Goal: Task Accomplishment & Management: Use online tool/utility

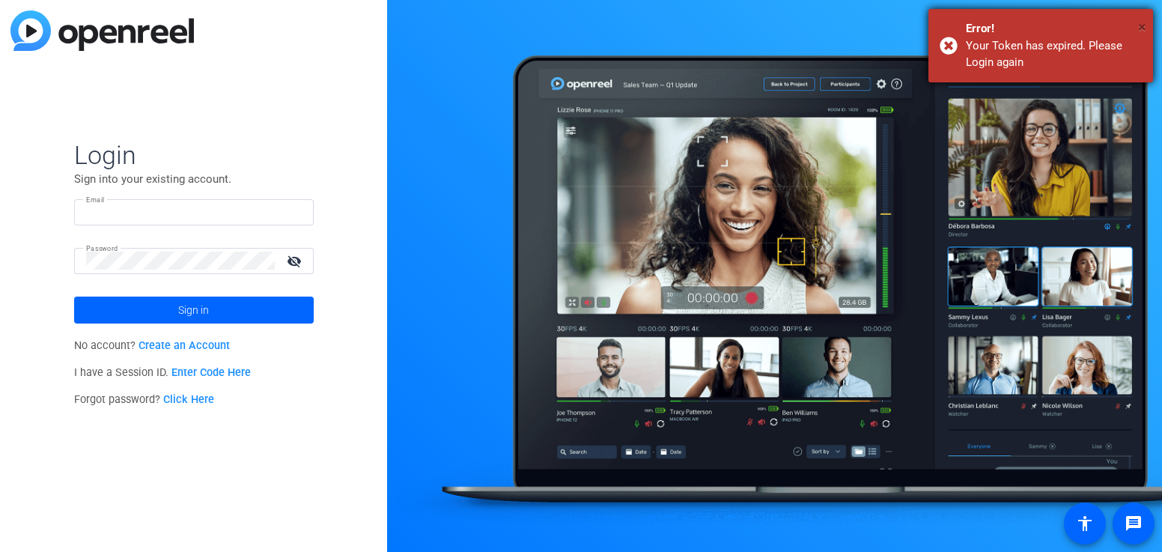
type input "larry.assenza@prudential.com"
drag, startPoint x: 1142, startPoint y: 28, endPoint x: 1133, endPoint y: 28, distance: 9.0
click at [1142, 28] on span "×" at bounding box center [1142, 27] width 8 height 18
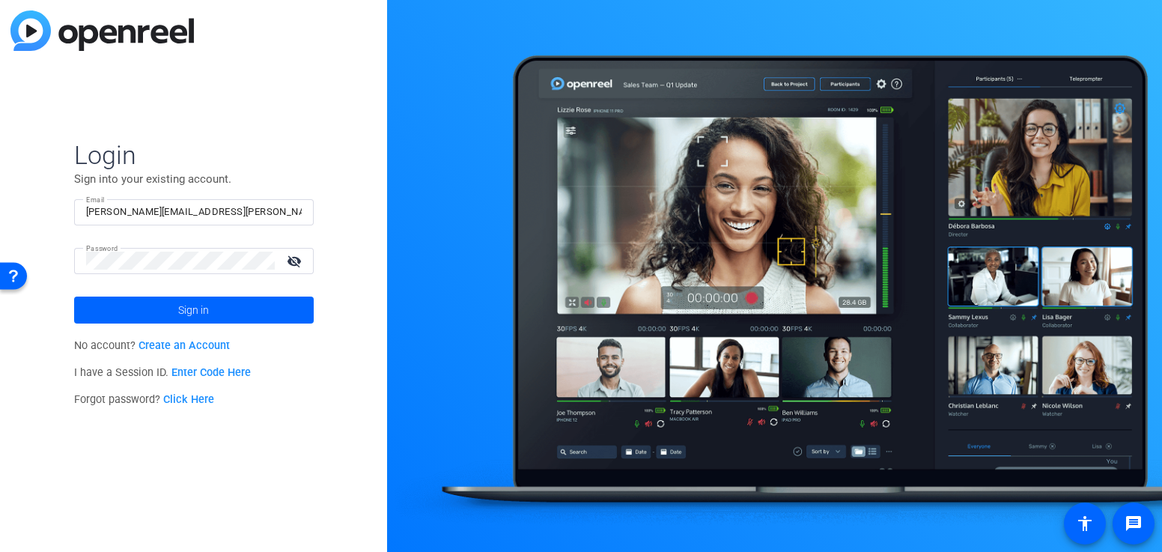
click at [303, 261] on mat-icon "visibility_off" at bounding box center [296, 261] width 36 height 22
click at [231, 306] on span at bounding box center [194, 310] width 240 height 36
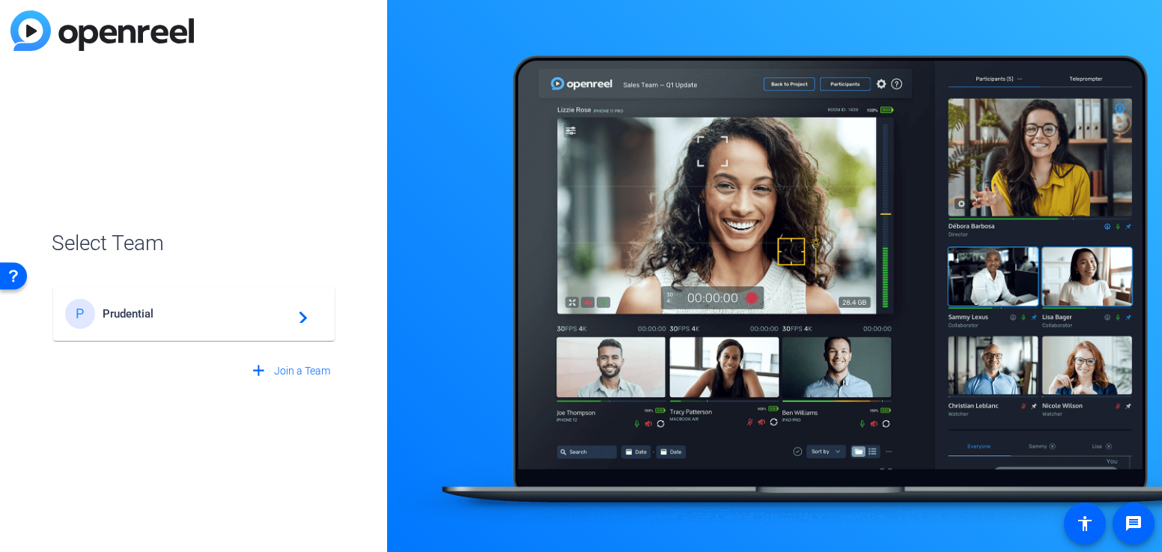
click at [141, 309] on span "Prudential" at bounding box center [196, 313] width 187 height 13
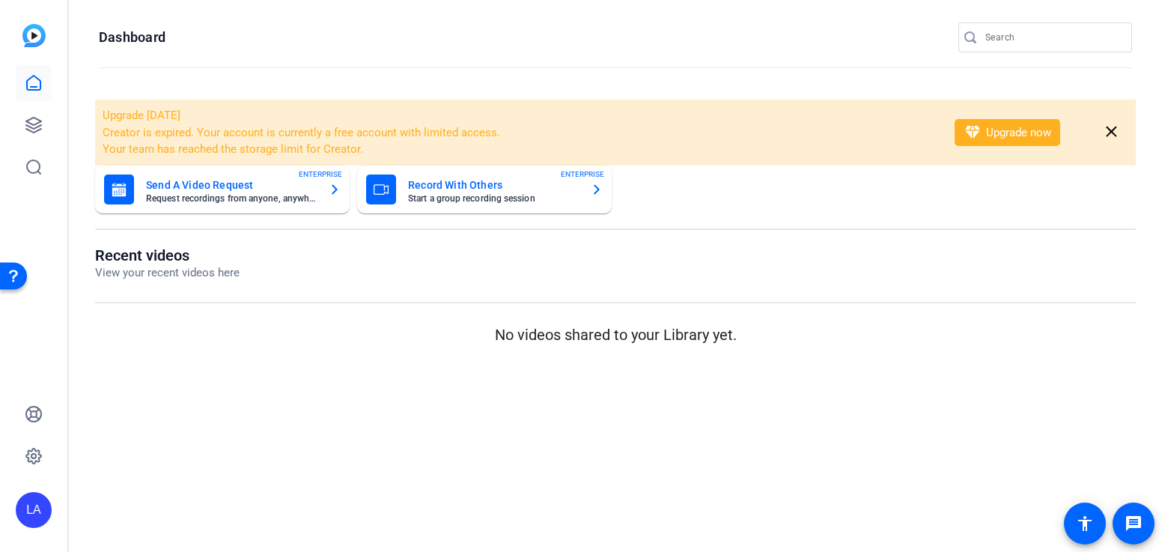
click at [1112, 127] on mat-icon "close" at bounding box center [1111, 132] width 19 height 19
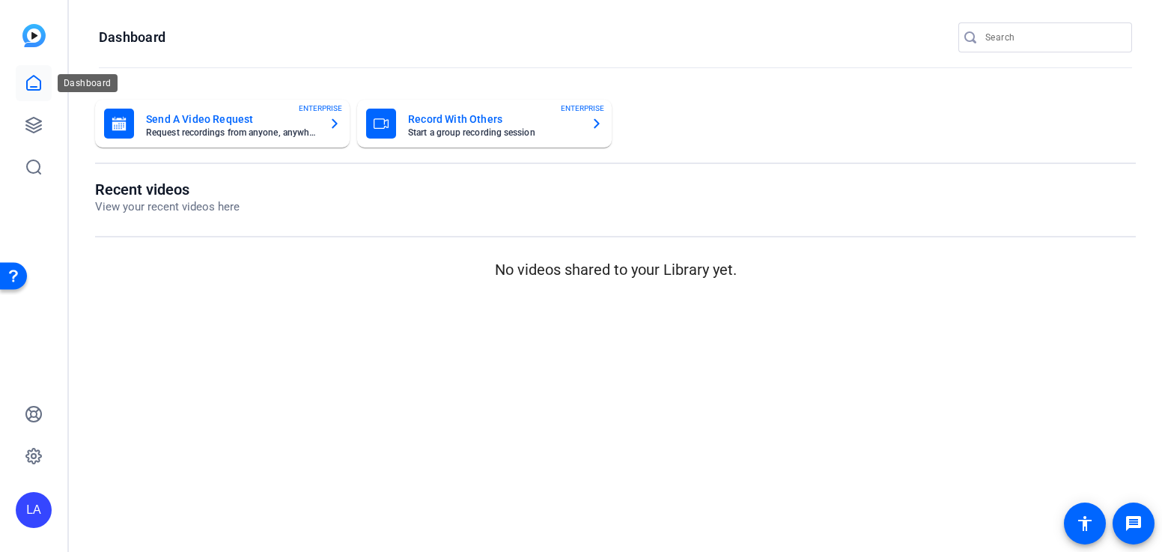
click at [34, 89] on icon at bounding box center [33, 83] width 13 height 14
click at [32, 119] on icon at bounding box center [34, 125] width 18 height 18
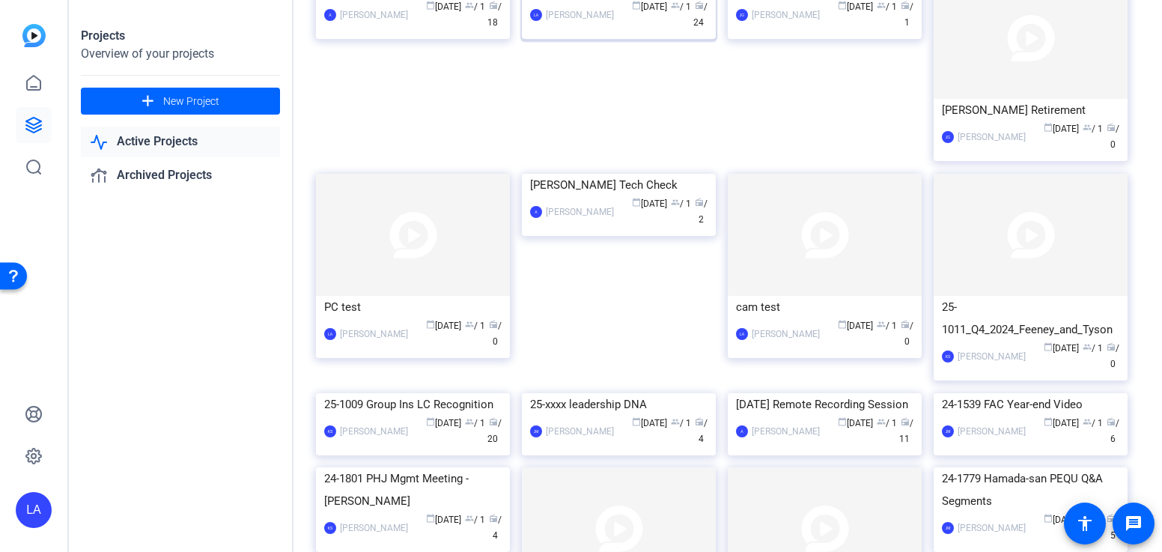
scroll to position [430, 0]
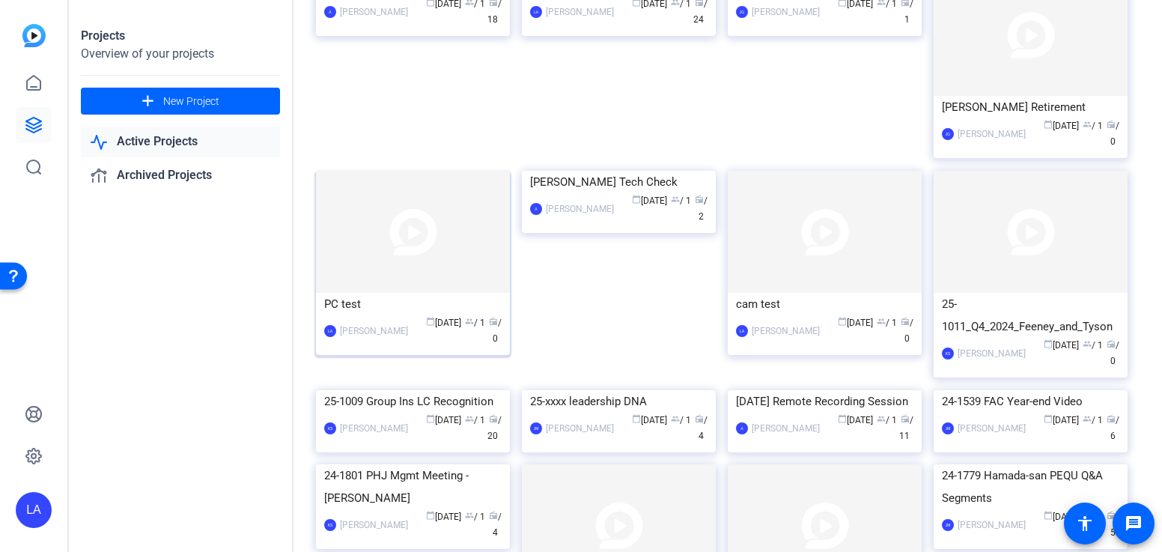
click at [374, 293] on img at bounding box center [413, 232] width 194 height 122
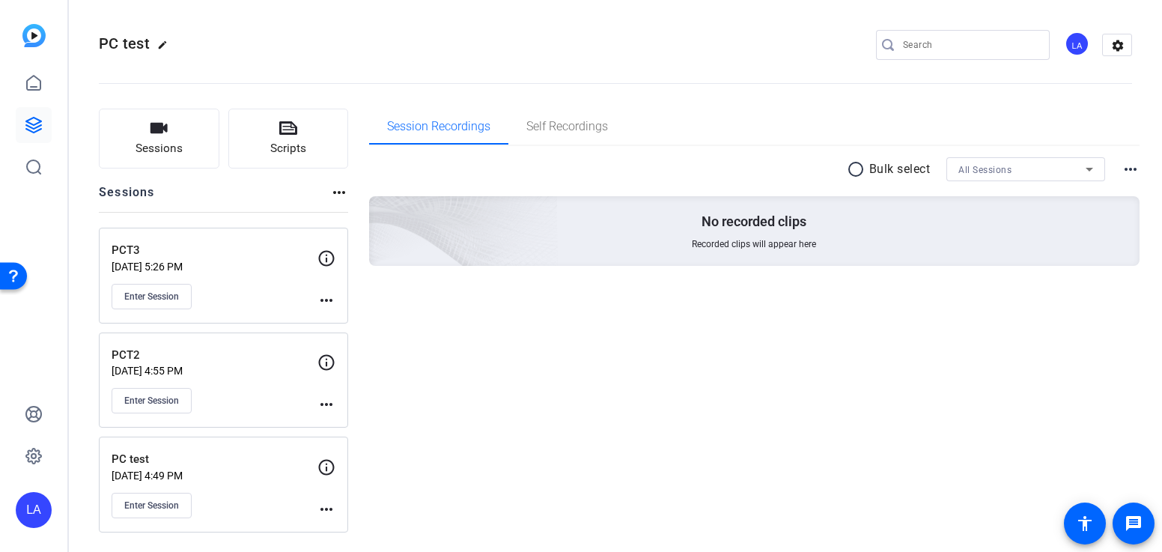
click at [326, 298] on mat-icon "more_horiz" at bounding box center [327, 300] width 18 height 18
click at [417, 285] on div at bounding box center [581, 276] width 1162 height 552
click at [1129, 169] on mat-icon "more_horiz" at bounding box center [1131, 169] width 18 height 18
click at [467, 180] on div at bounding box center [581, 276] width 1162 height 552
click at [327, 297] on mat-icon "more_horiz" at bounding box center [327, 300] width 18 height 18
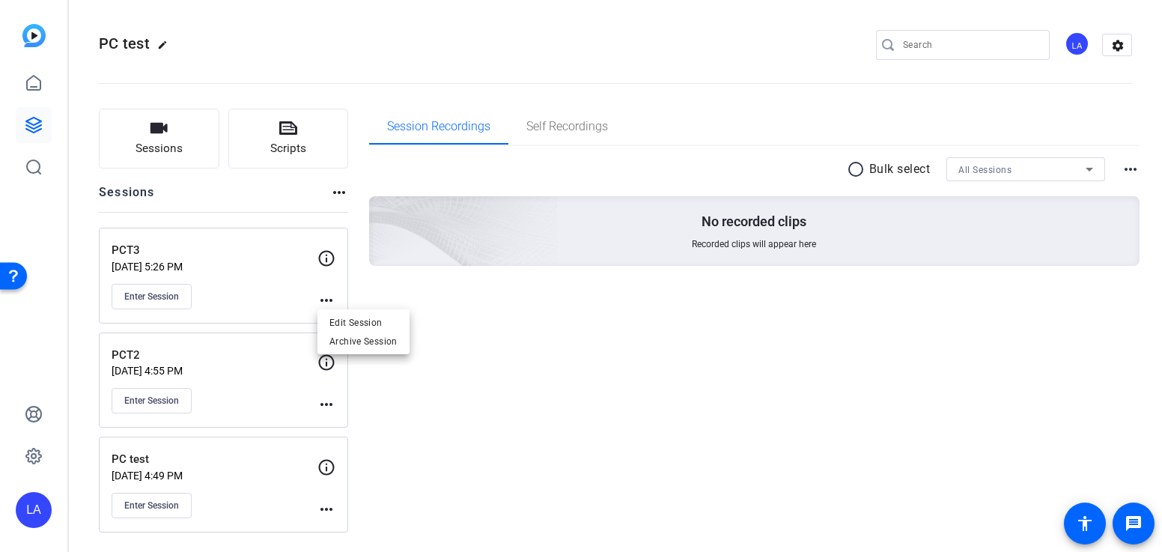
click at [154, 40] on div at bounding box center [581, 276] width 1162 height 552
click at [162, 42] on mat-icon "edit" at bounding box center [166, 49] width 18 height 18
click at [162, 42] on input "PC test" at bounding box center [160, 45] width 98 height 18
drag, startPoint x: 169, startPoint y: 42, endPoint x: 107, endPoint y: 43, distance: 61.4
click at [107, 43] on div "PC test" at bounding box center [160, 45] width 122 height 24
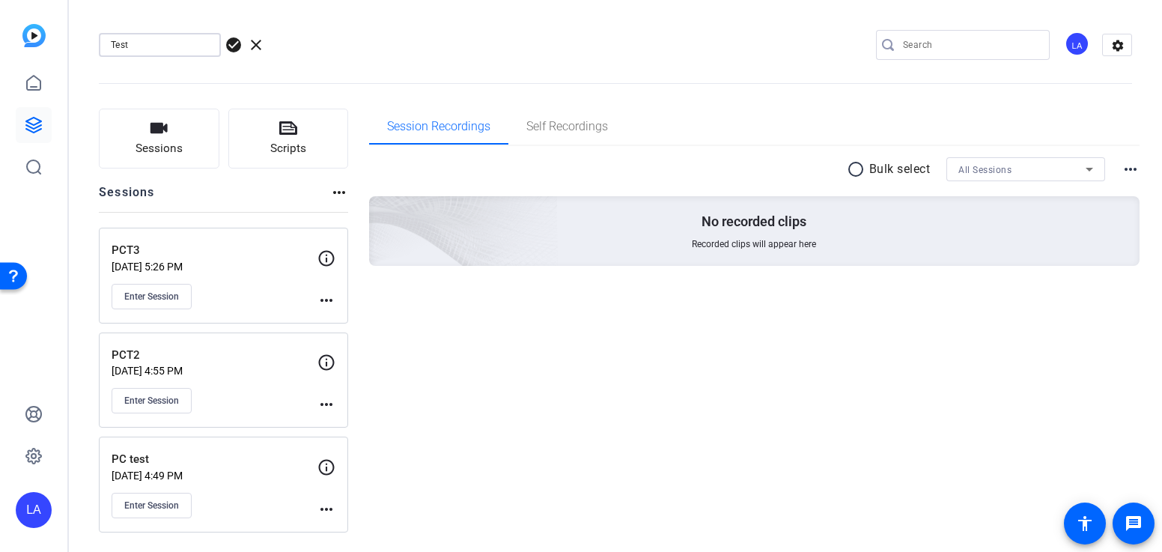
type input "Test"
click at [380, 41] on div "Test check_circle clear LA settings" at bounding box center [615, 45] width 1033 height 22
click at [233, 46] on span "check_circle" at bounding box center [234, 45] width 18 height 18
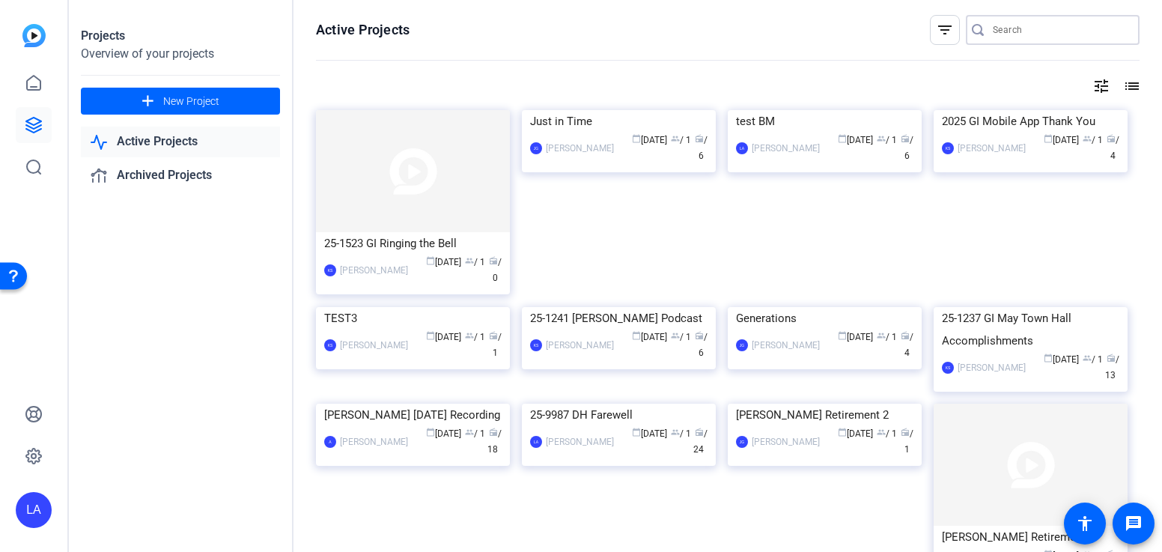
click at [1022, 37] on input "Search" at bounding box center [1060, 30] width 135 height 18
type input "test"
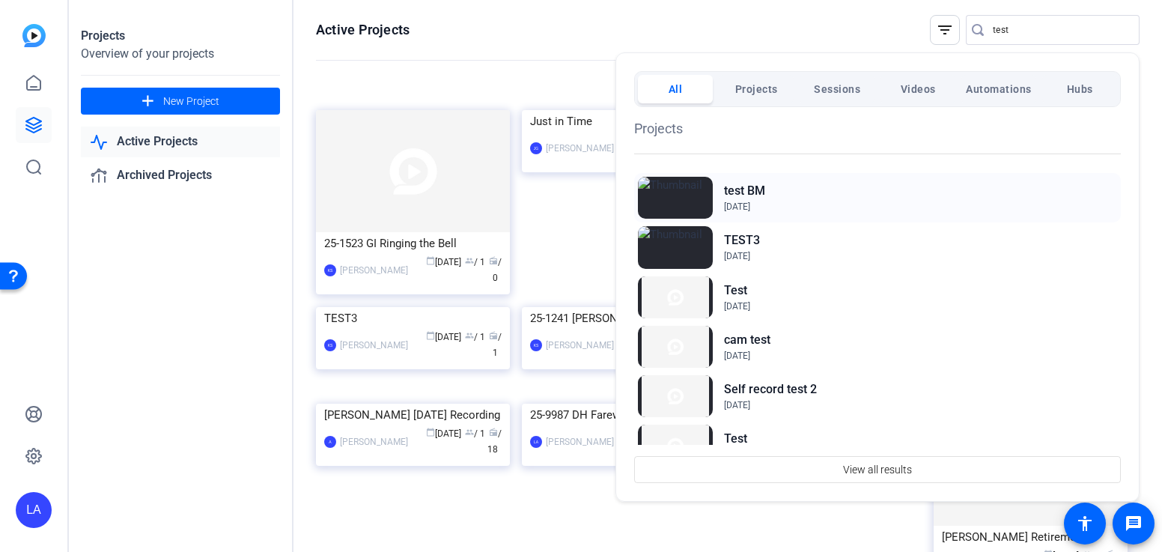
click at [672, 198] on img at bounding box center [675, 198] width 75 height 42
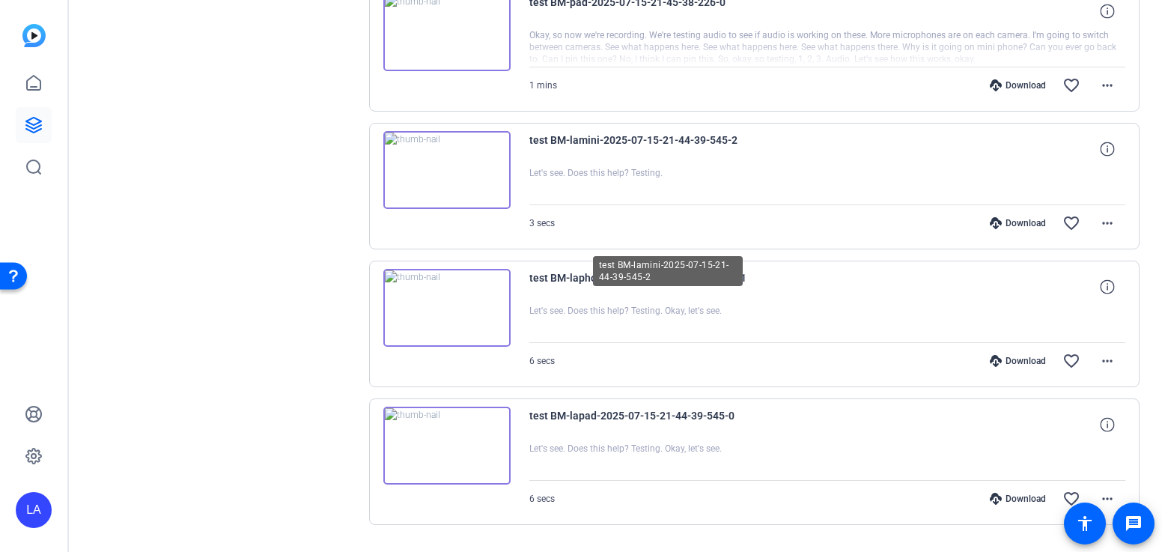
scroll to position [526, 0]
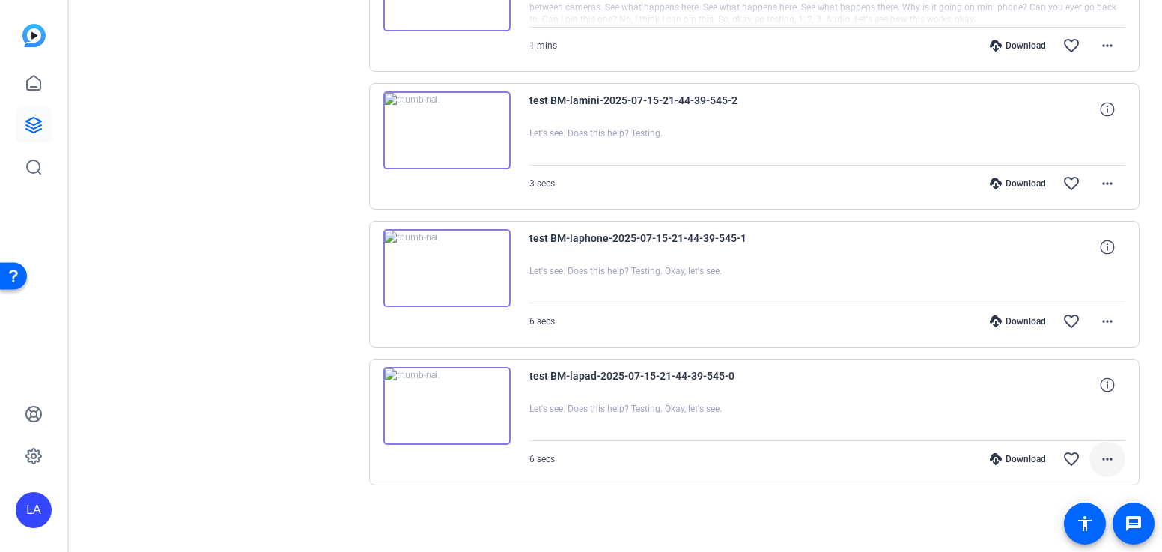
click at [1108, 458] on mat-icon "more_horiz" at bounding box center [1108, 459] width 18 height 18
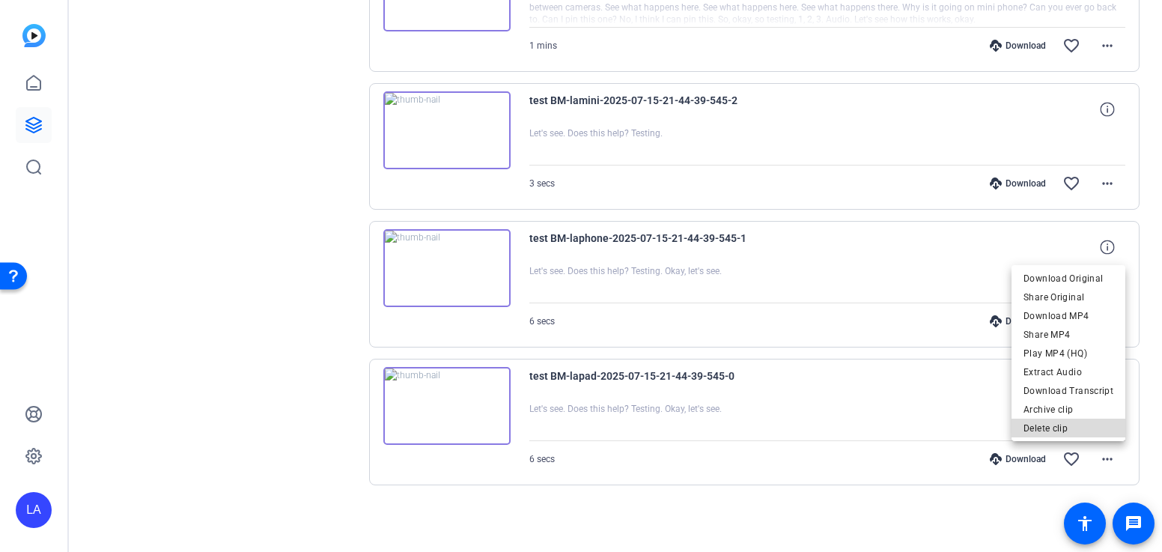
click at [1071, 425] on span "Delete clip" at bounding box center [1069, 428] width 90 height 18
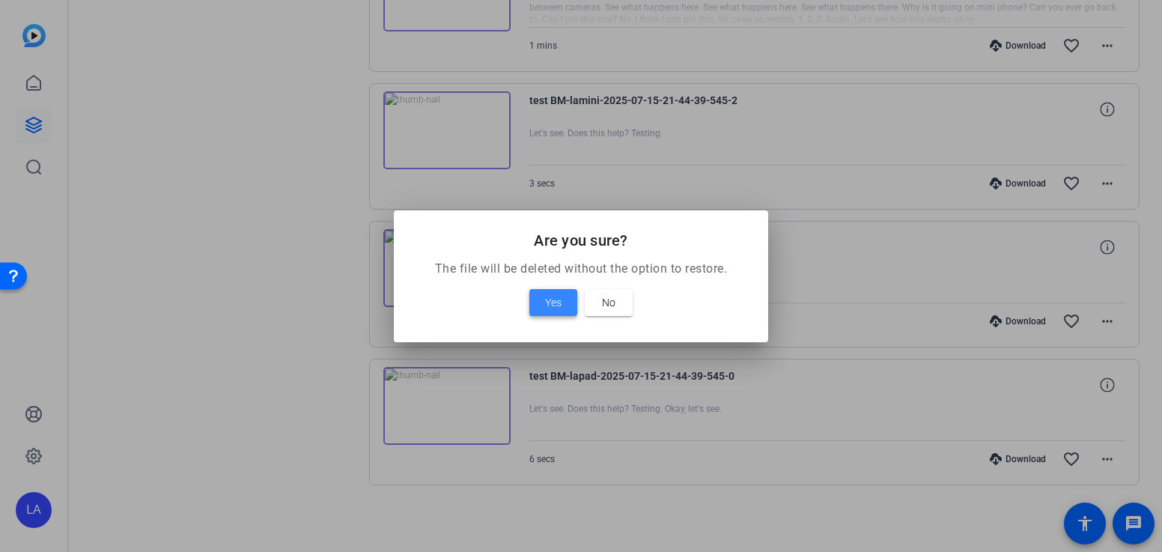
click at [549, 304] on span "Yes" at bounding box center [553, 303] width 16 height 18
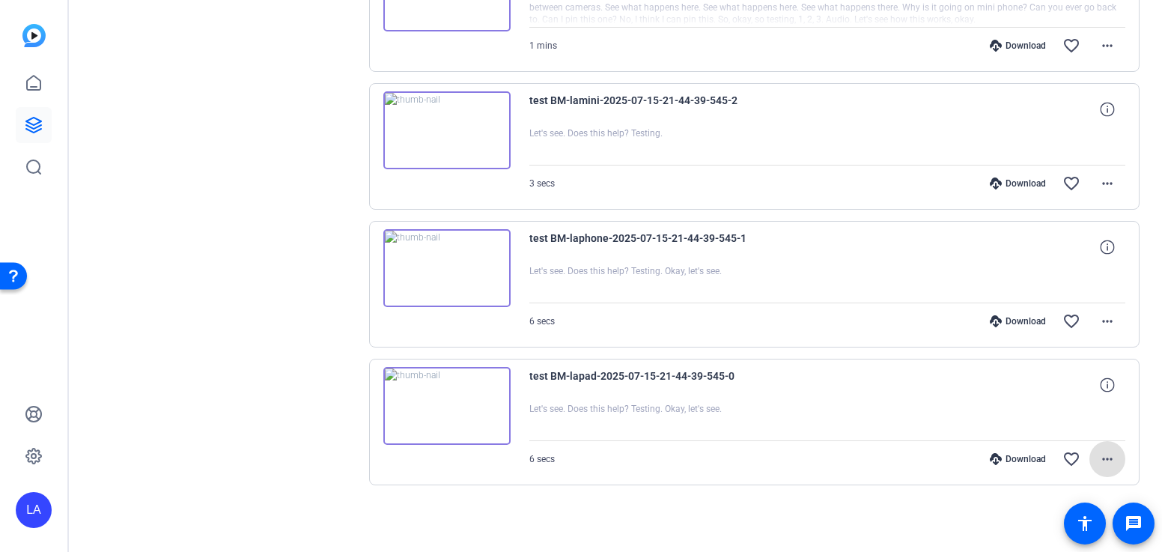
scroll to position [389, 0]
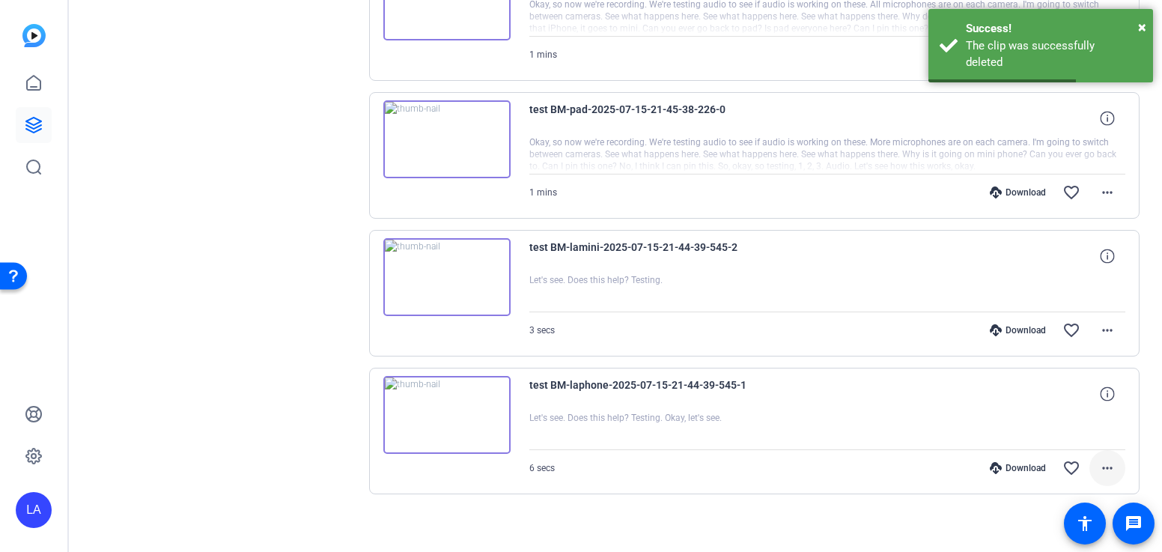
click at [1113, 458] on button "more_horiz" at bounding box center [1108, 468] width 36 height 36
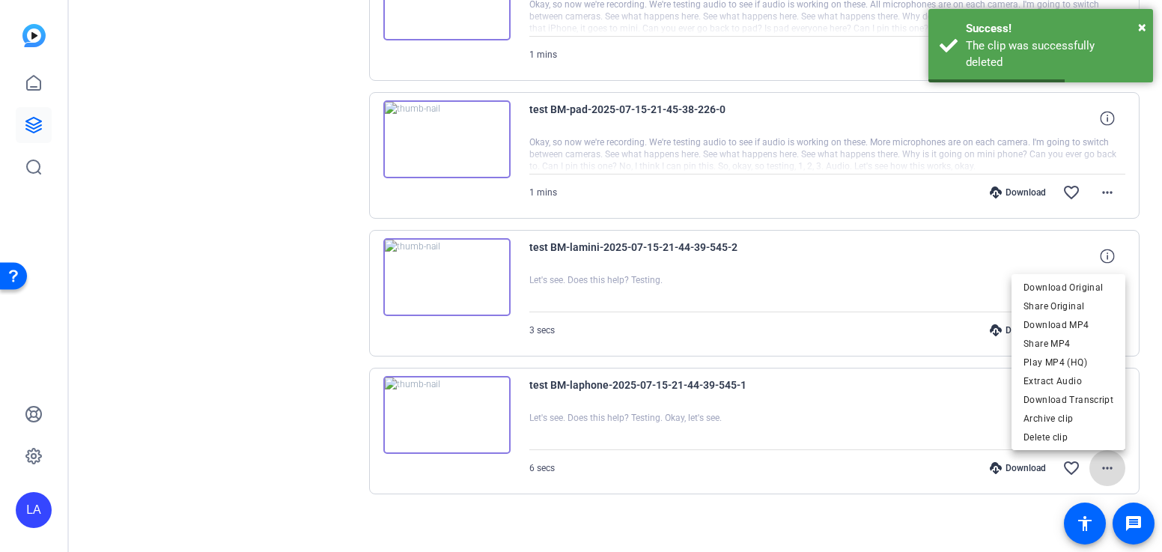
scroll to position [382, 0]
click at [1089, 440] on span "Delete clip" at bounding box center [1069, 437] width 90 height 18
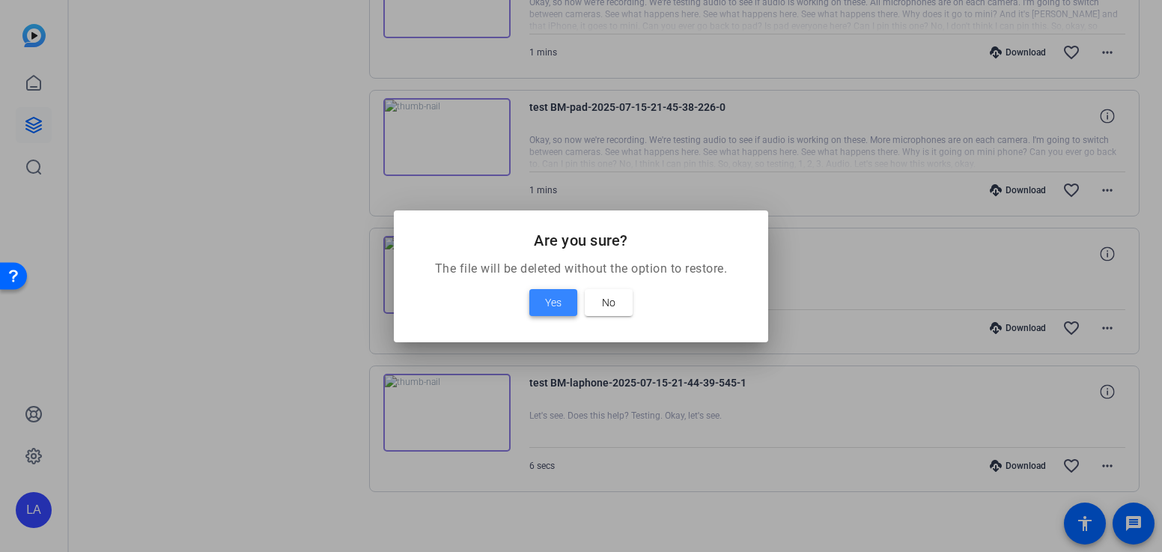
click at [563, 306] on span at bounding box center [553, 303] width 48 height 36
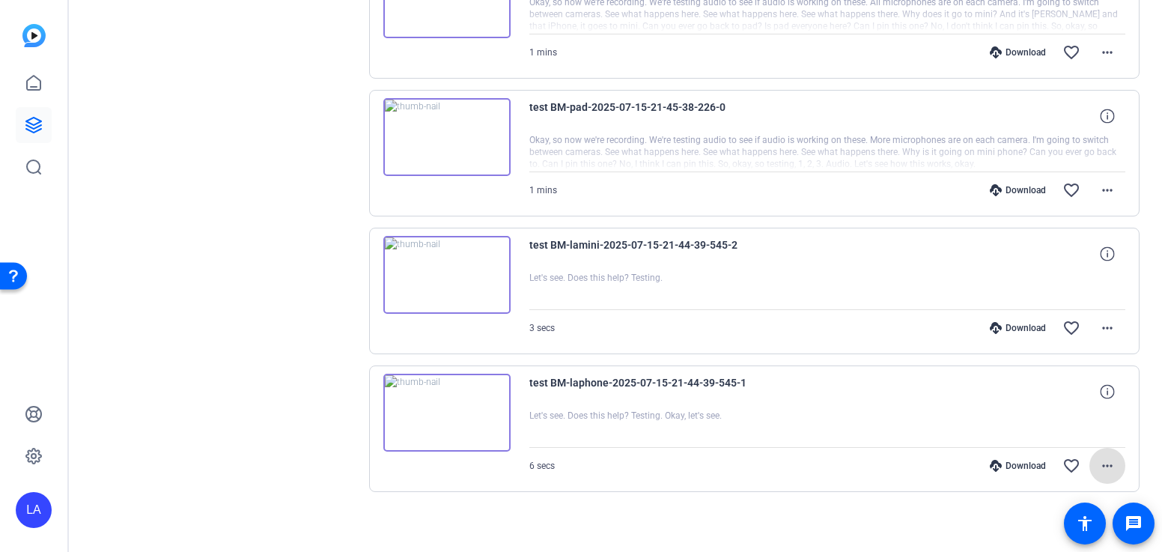
scroll to position [251, 0]
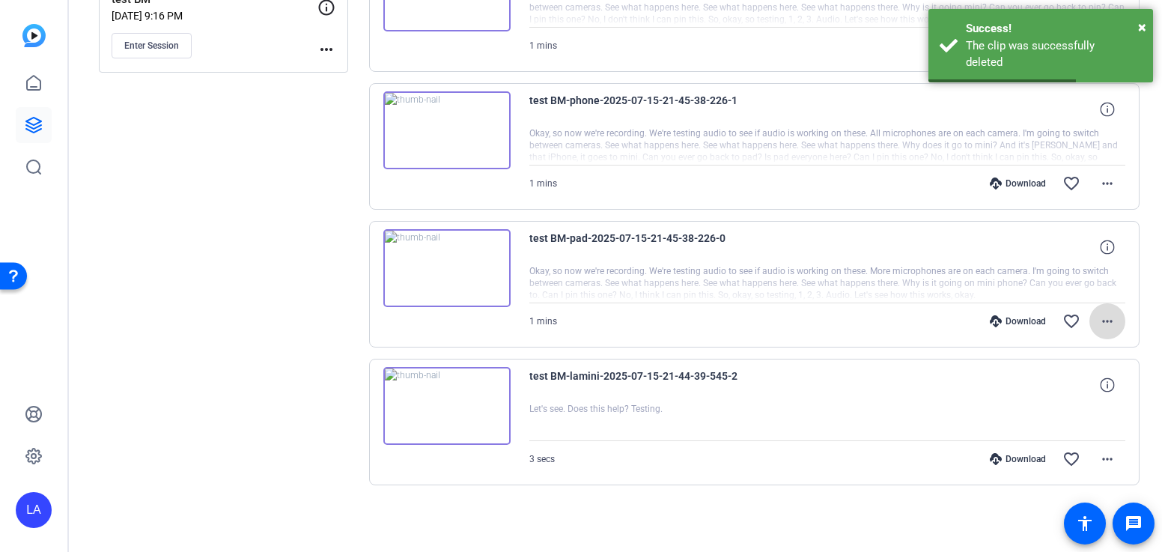
click at [1108, 320] on mat-icon "more_horiz" at bounding box center [1108, 321] width 18 height 18
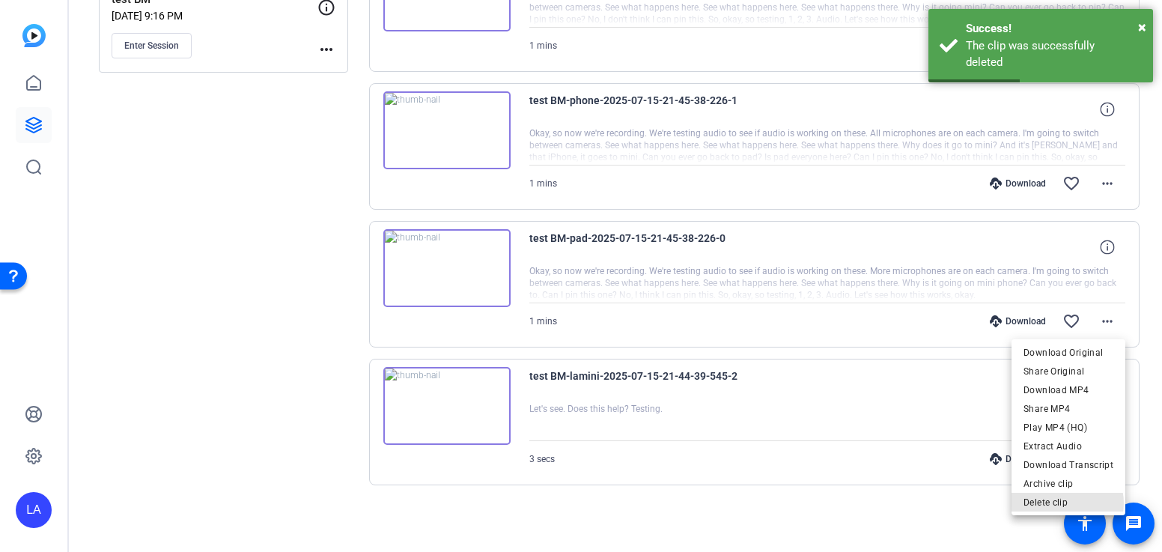
click at [1062, 503] on span "Delete clip" at bounding box center [1069, 503] width 90 height 18
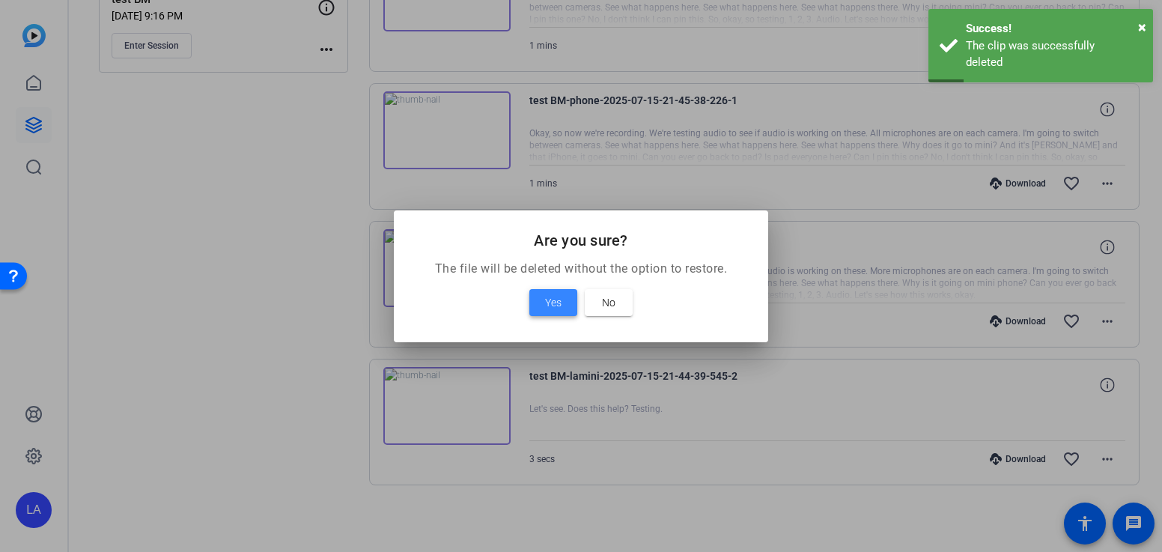
drag, startPoint x: 546, startPoint y: 305, endPoint x: 568, endPoint y: 307, distance: 22.6
click at [546, 305] on span "Yes" at bounding box center [553, 303] width 16 height 18
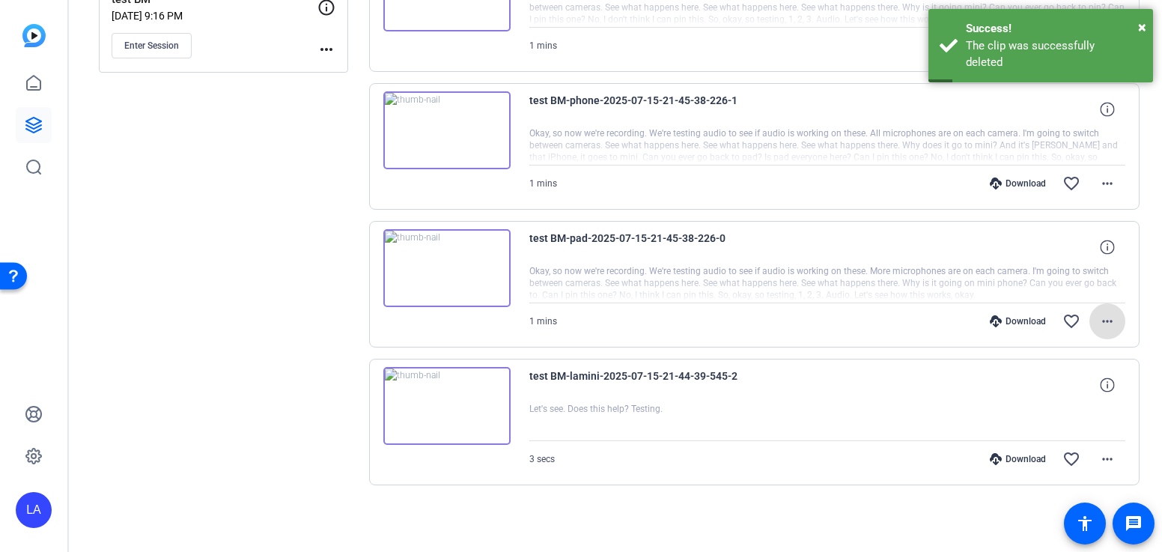
scroll to position [113, 0]
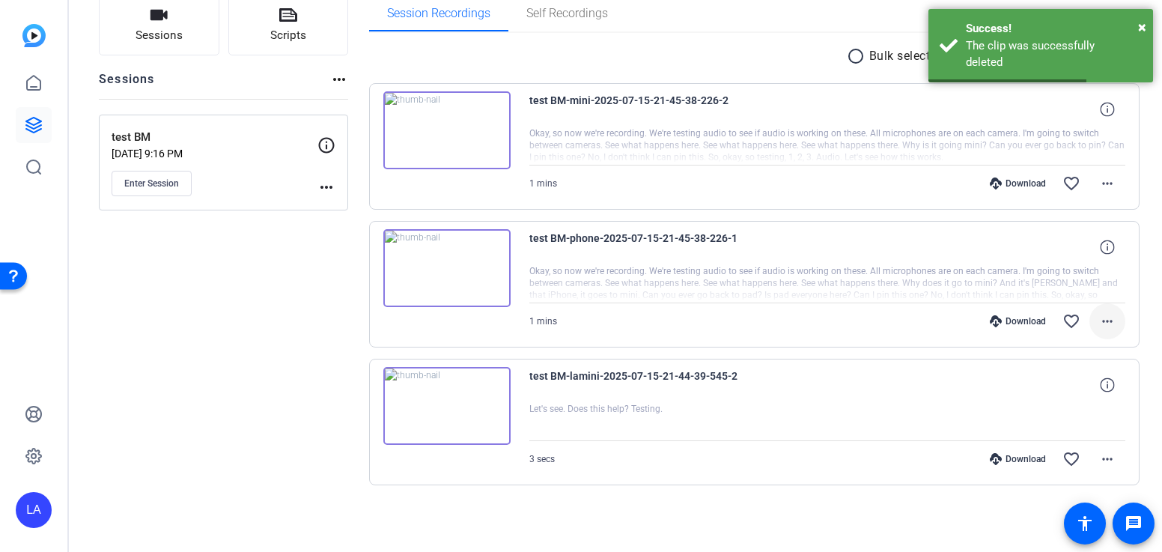
click at [1104, 318] on mat-icon "more_horiz" at bounding box center [1108, 321] width 18 height 18
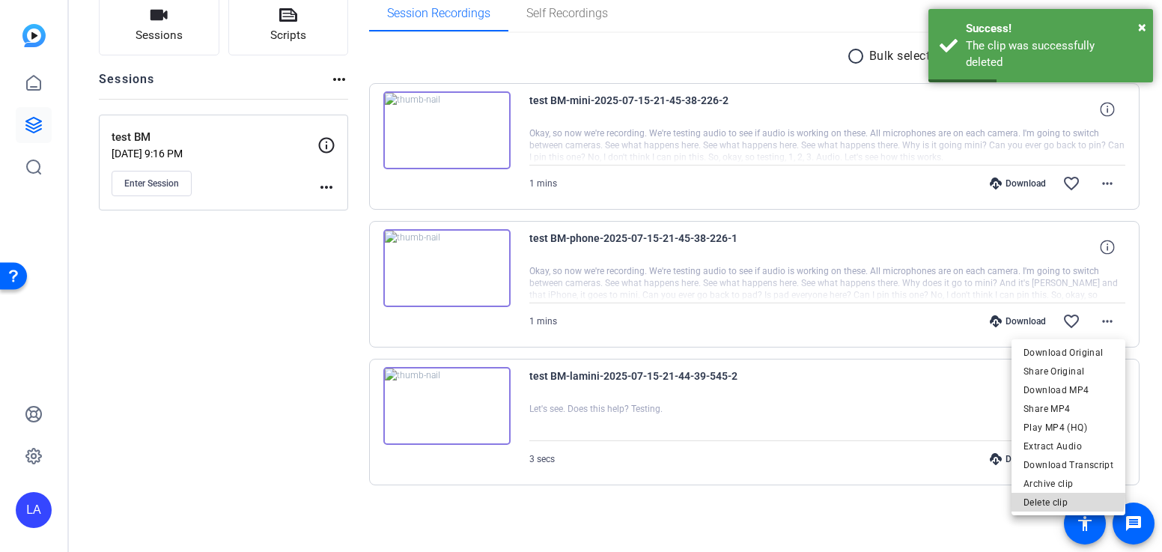
click at [1067, 496] on span "Delete clip" at bounding box center [1069, 503] width 90 height 18
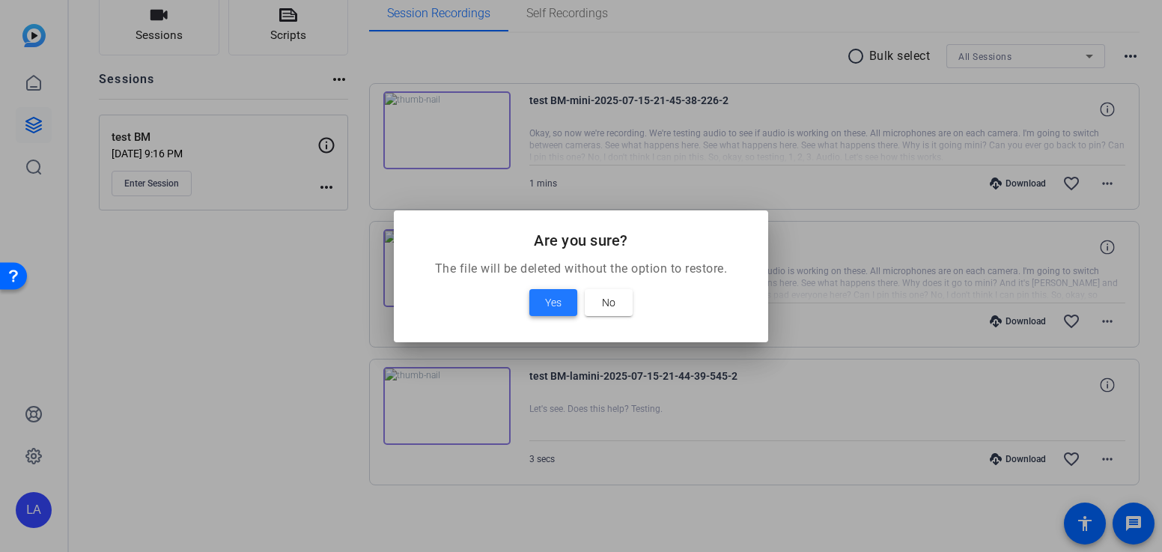
click at [550, 313] on span at bounding box center [553, 303] width 48 height 36
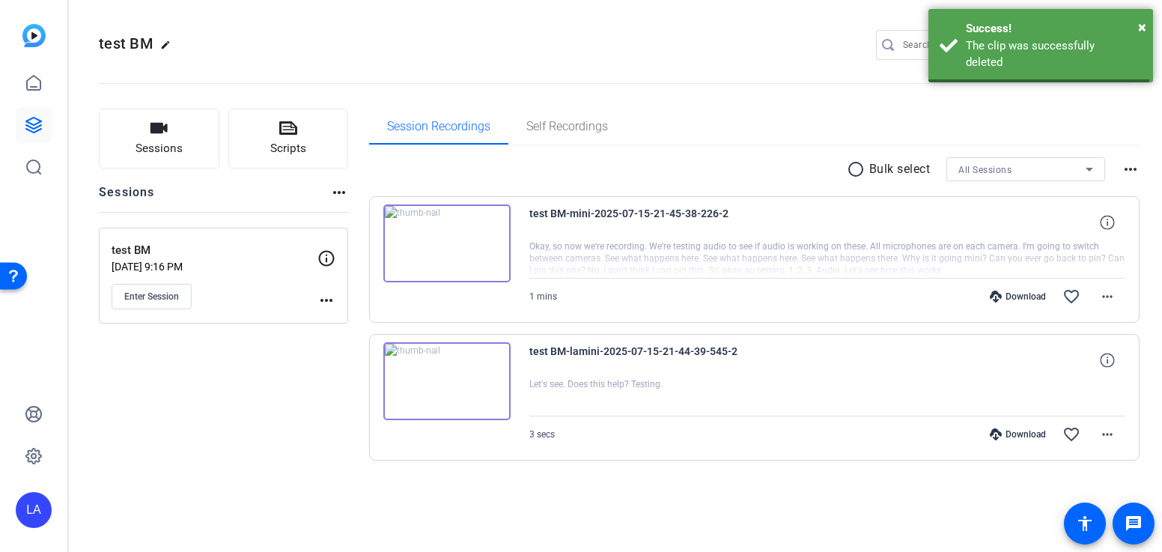
scroll to position [0, 0]
click at [1100, 294] on mat-icon "more_horiz" at bounding box center [1108, 297] width 18 height 18
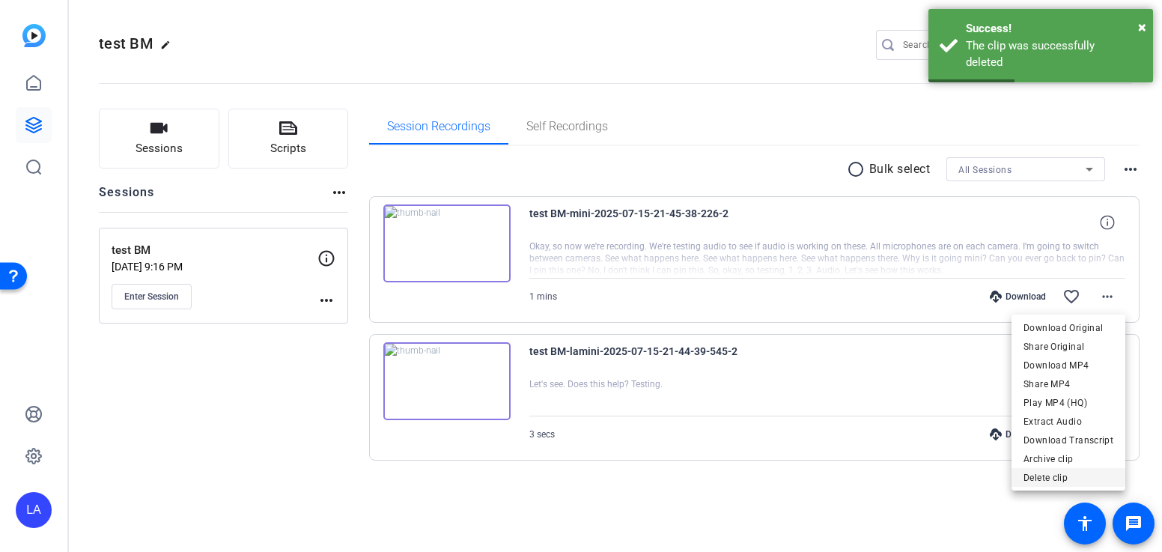
click at [1049, 482] on span "Delete clip" at bounding box center [1069, 478] width 90 height 18
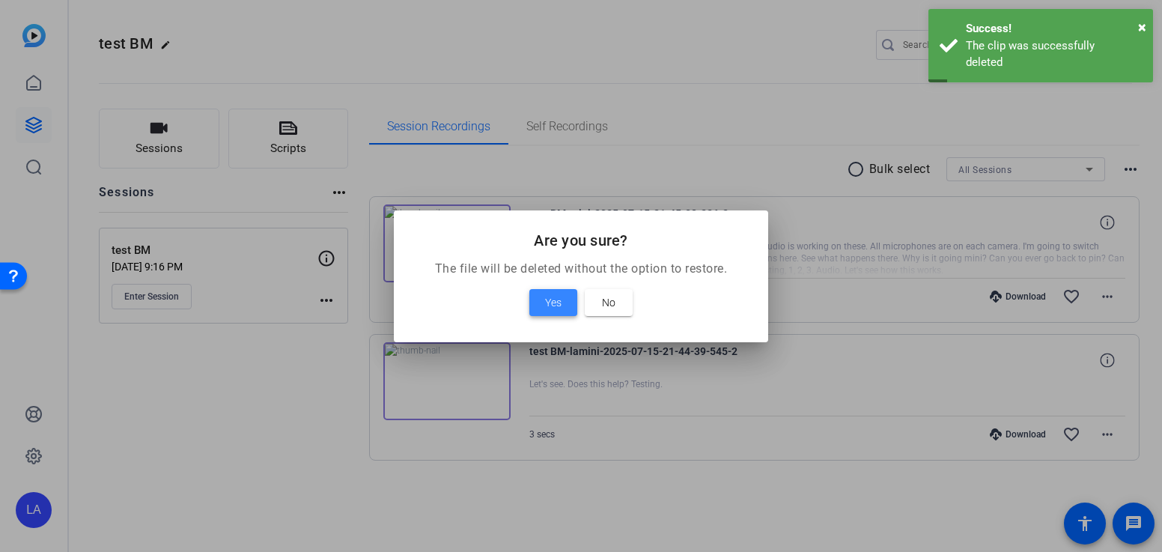
click at [545, 298] on span "Yes" at bounding box center [553, 303] width 16 height 18
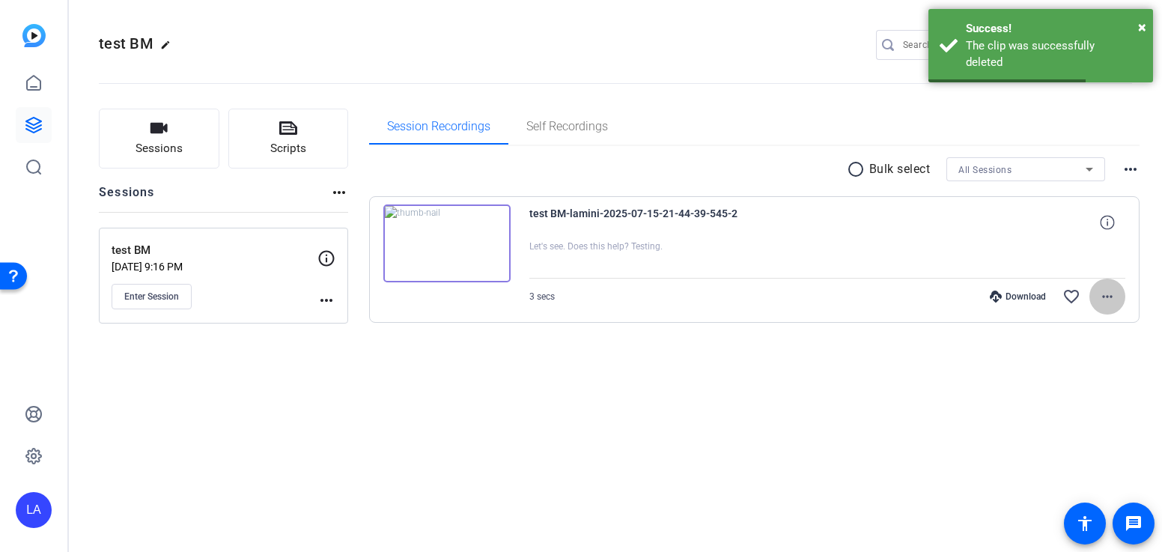
click at [1108, 291] on mat-icon "more_horiz" at bounding box center [1108, 297] width 18 height 18
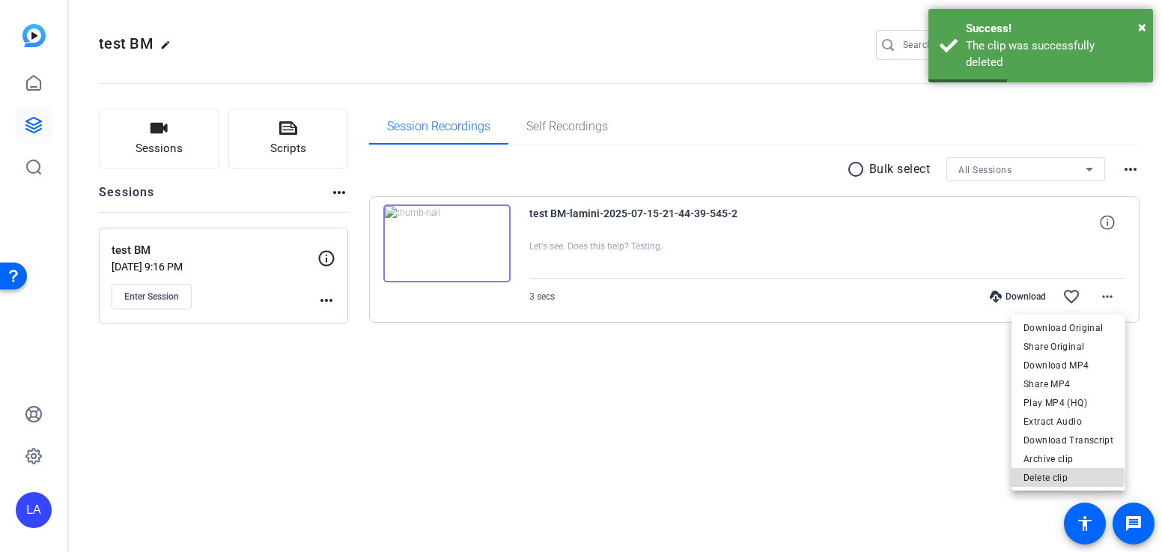
click at [1067, 476] on span "Delete clip" at bounding box center [1069, 478] width 90 height 18
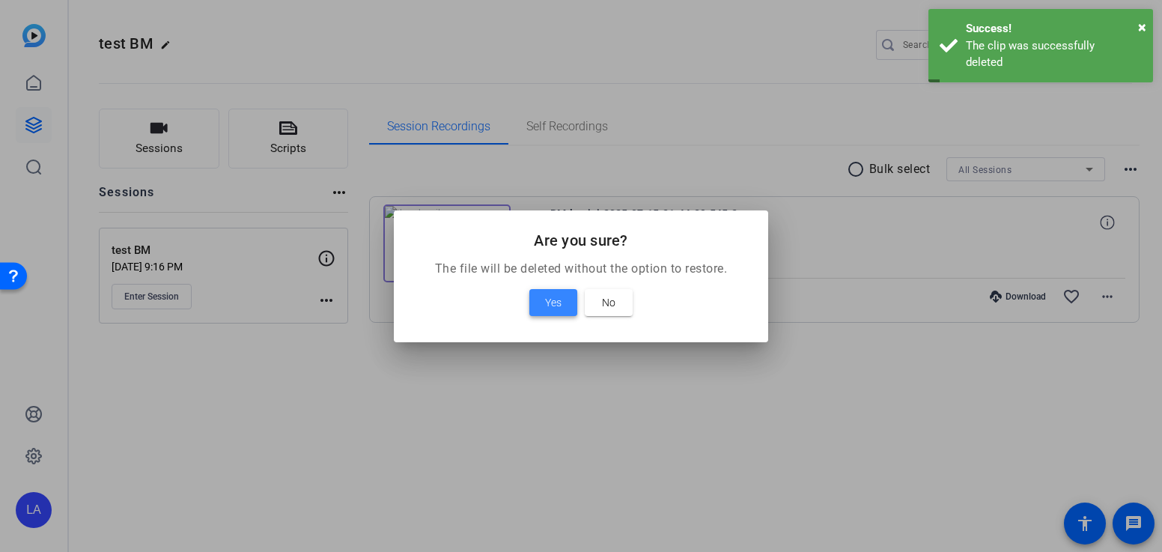
click at [553, 312] on span at bounding box center [553, 303] width 48 height 36
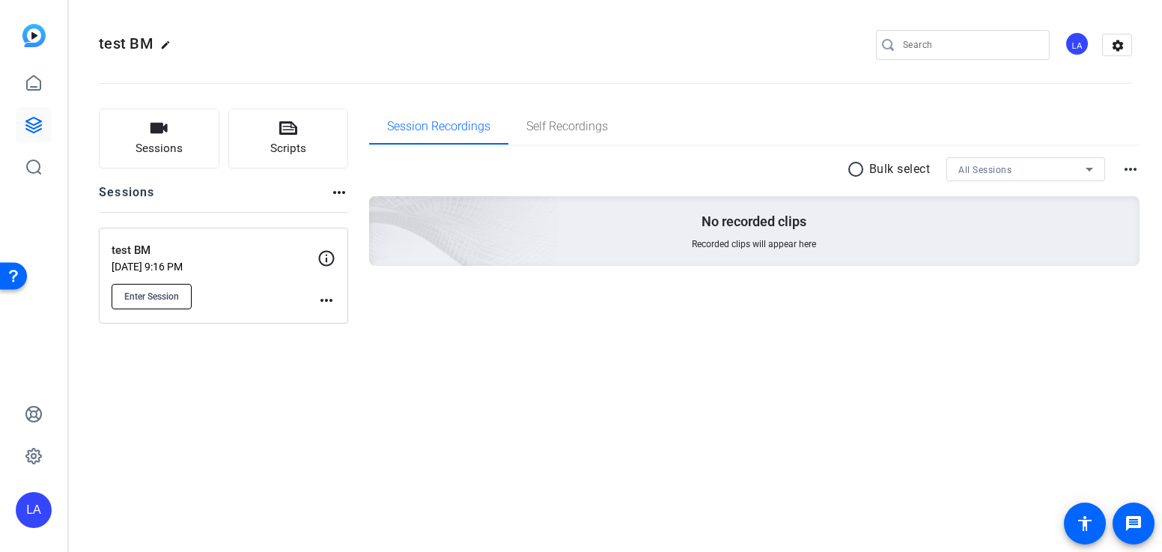
click at [166, 288] on button "Enter Session" at bounding box center [152, 296] width 80 height 25
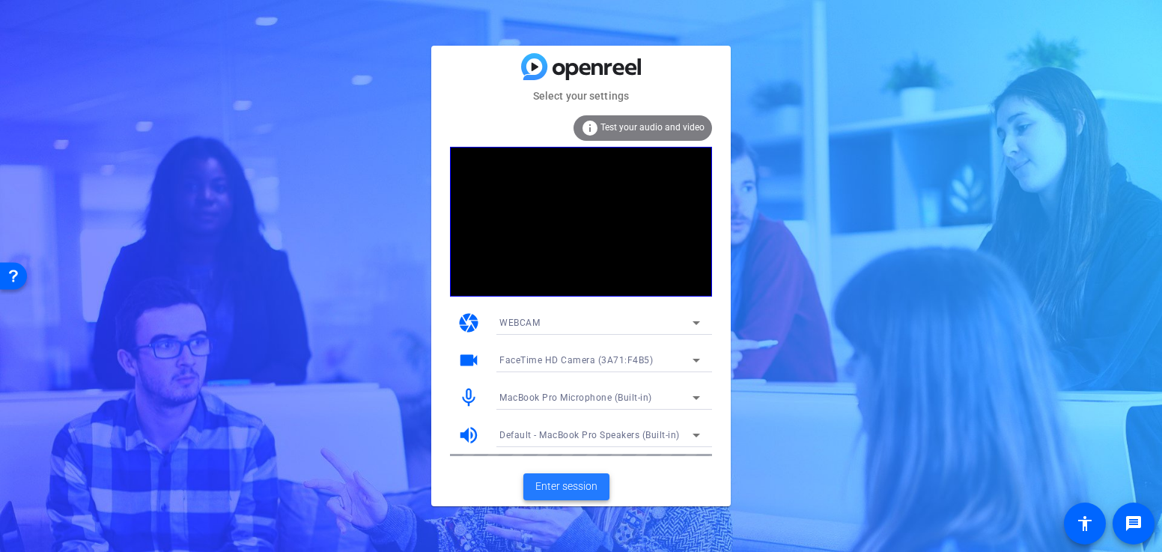
click at [554, 476] on span at bounding box center [566, 487] width 86 height 36
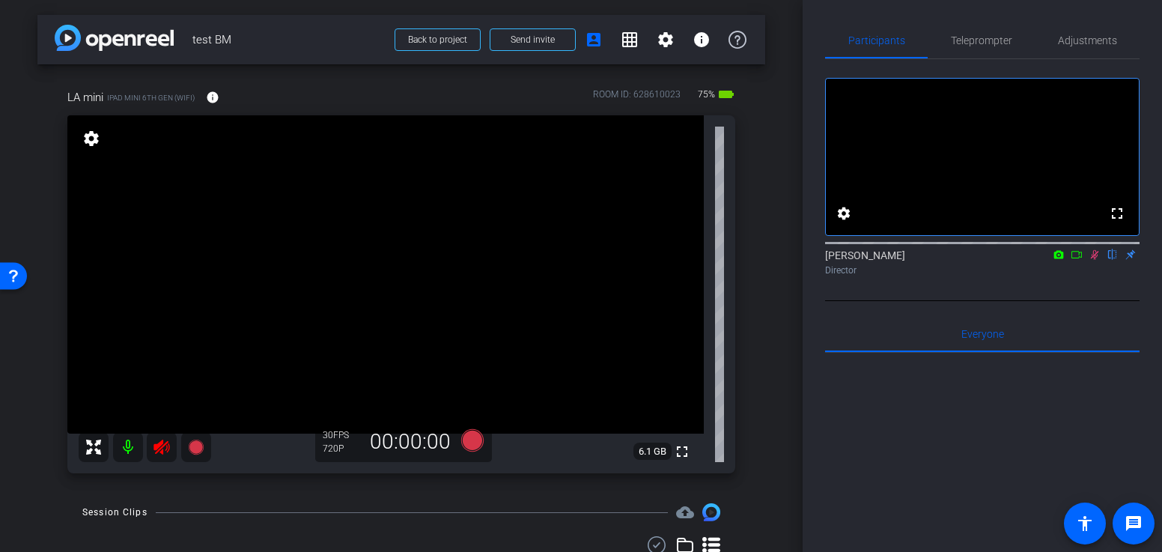
click at [130, 444] on mat-icon at bounding box center [128, 447] width 30 height 30
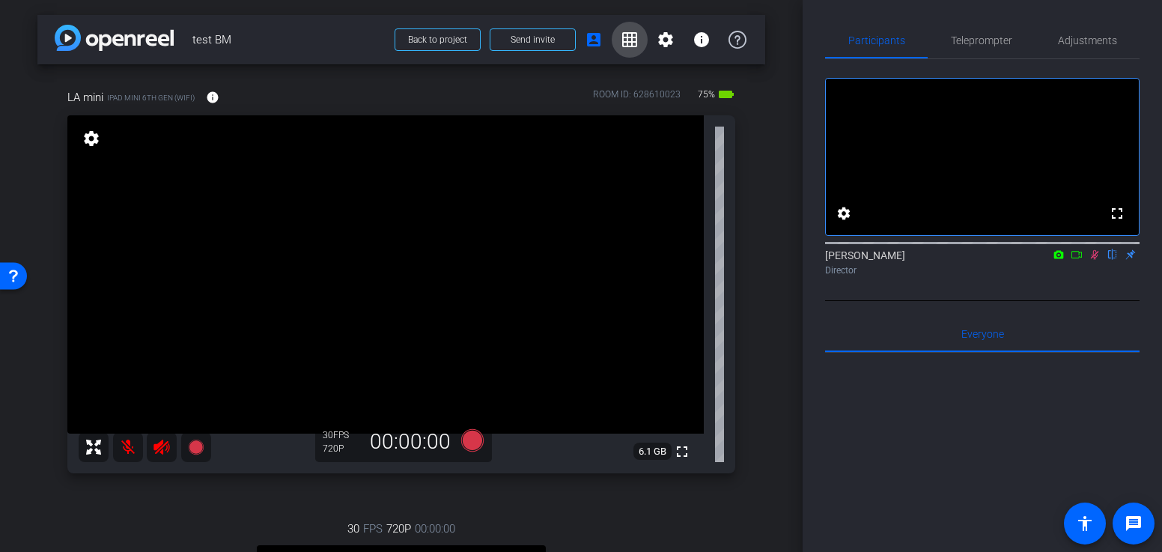
click at [630, 35] on mat-icon "grid_on" at bounding box center [630, 40] width 18 height 18
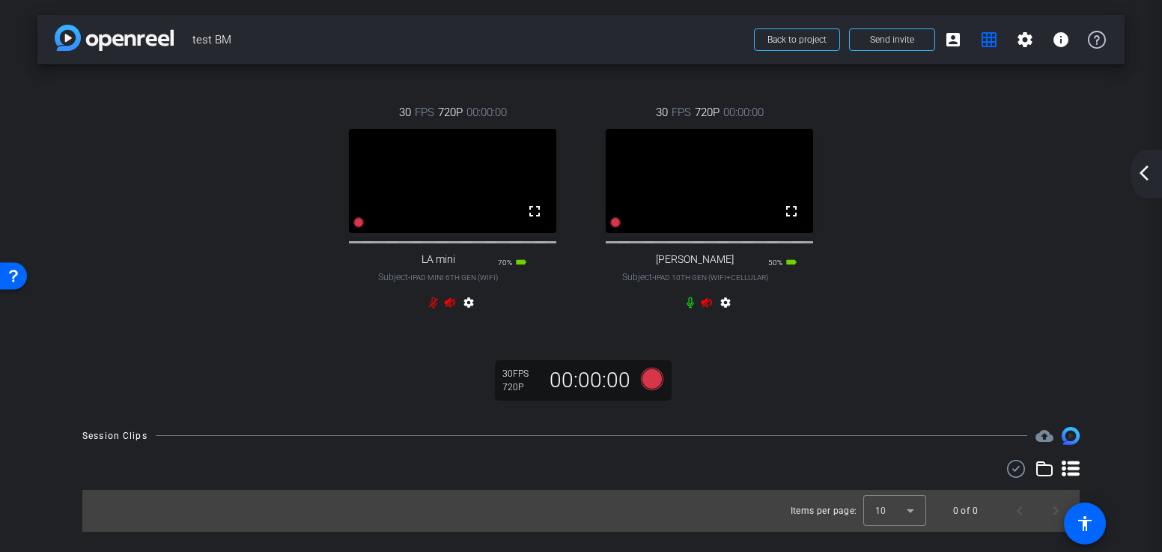
click at [707, 82] on div "30 FPS 720P 00:00:00 fullscreen Larry Subject - iPad 10th Gen (WiFi+Cellular) 5…" at bounding box center [709, 209] width 257 height 260
click at [992, 45] on mat-icon "grid_on" at bounding box center [989, 40] width 18 height 18
click at [958, 40] on mat-icon "account_box" at bounding box center [953, 40] width 18 height 18
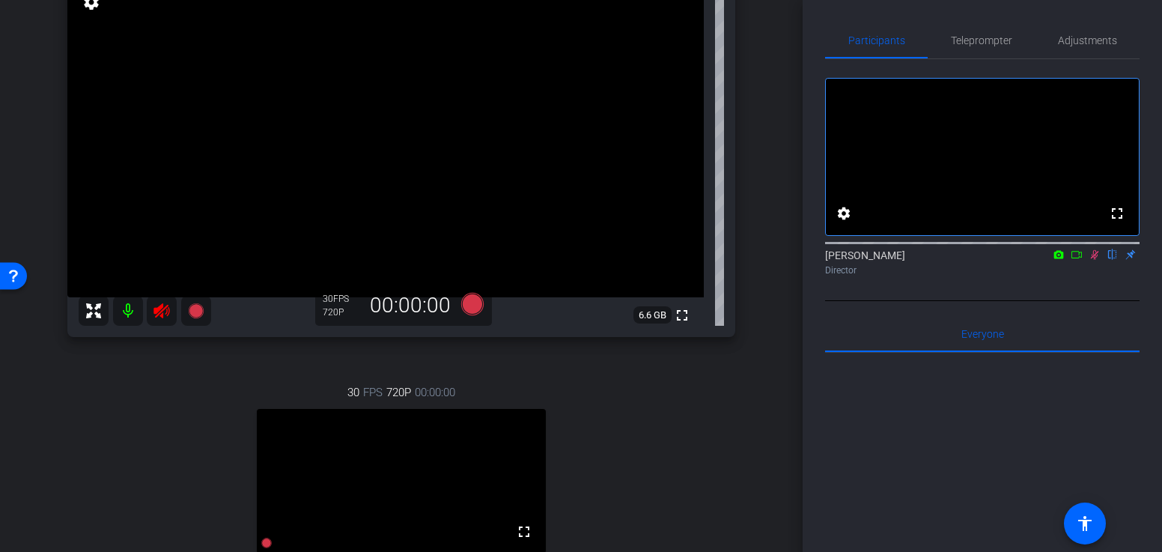
scroll to position [136, 0]
click at [729, 13] on div "fullscreen settings 6.6 GB" at bounding box center [401, 159] width 668 height 358
click at [127, 310] on mat-icon at bounding box center [128, 312] width 30 height 30
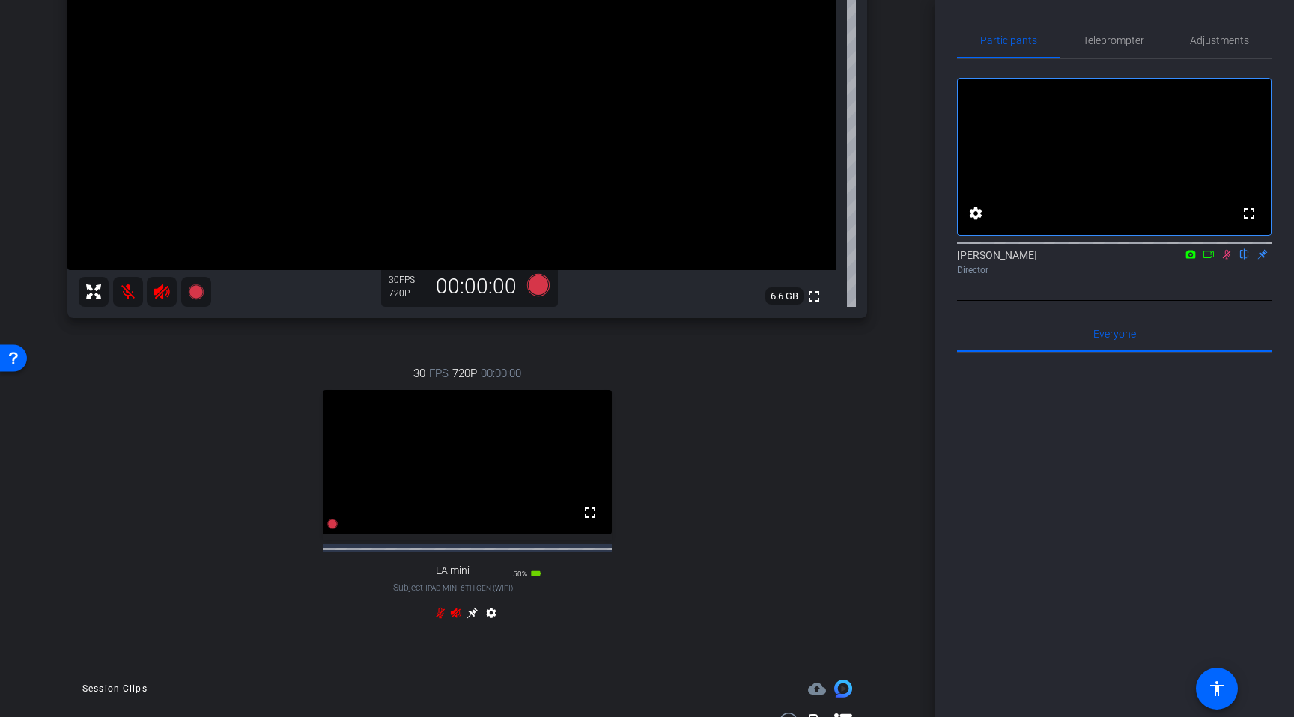
scroll to position [0, 0]
